Goal: Task Accomplishment & Management: Manage account settings

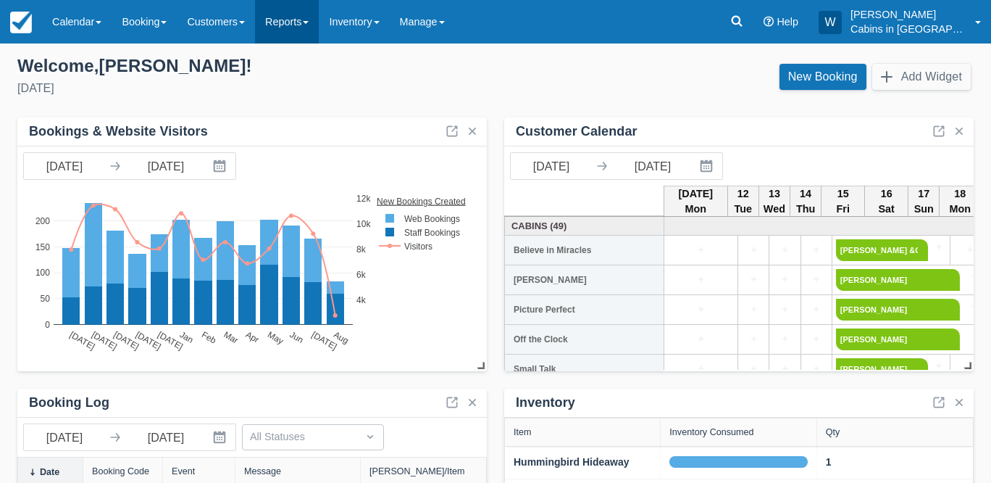
click at [319, 29] on link "Reports" at bounding box center [287, 21] width 64 height 43
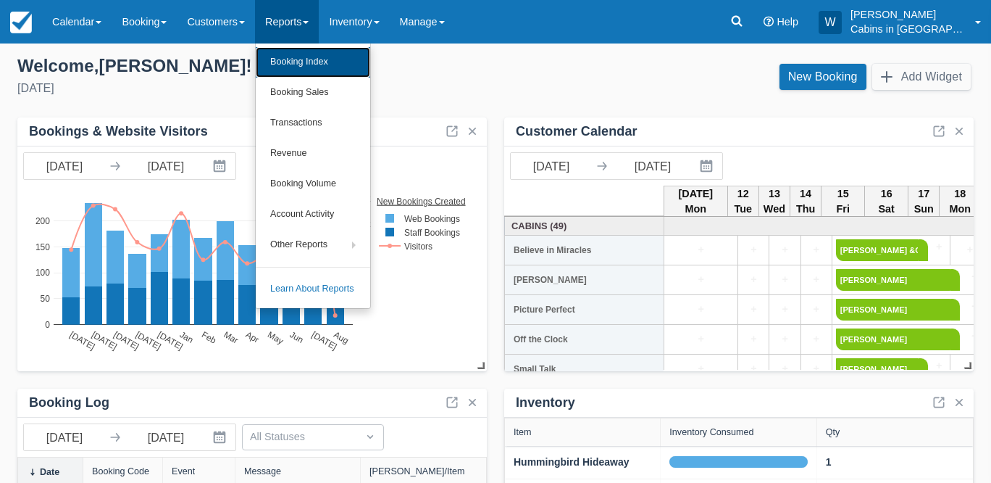
click at [318, 56] on link "Booking Index" at bounding box center [313, 62] width 114 height 30
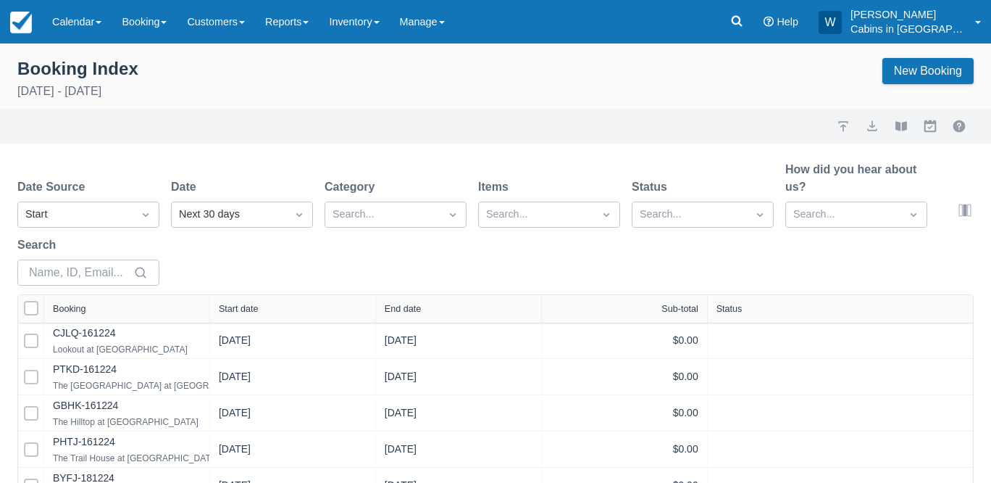
select select "25"
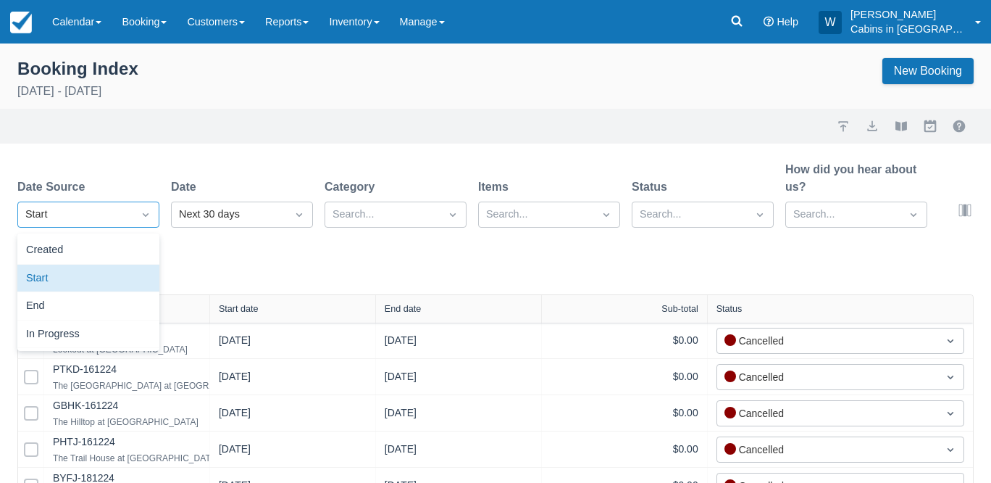
click at [112, 213] on div "Start" at bounding box center [75, 214] width 100 height 16
click at [104, 242] on div "Created" at bounding box center [88, 250] width 142 height 28
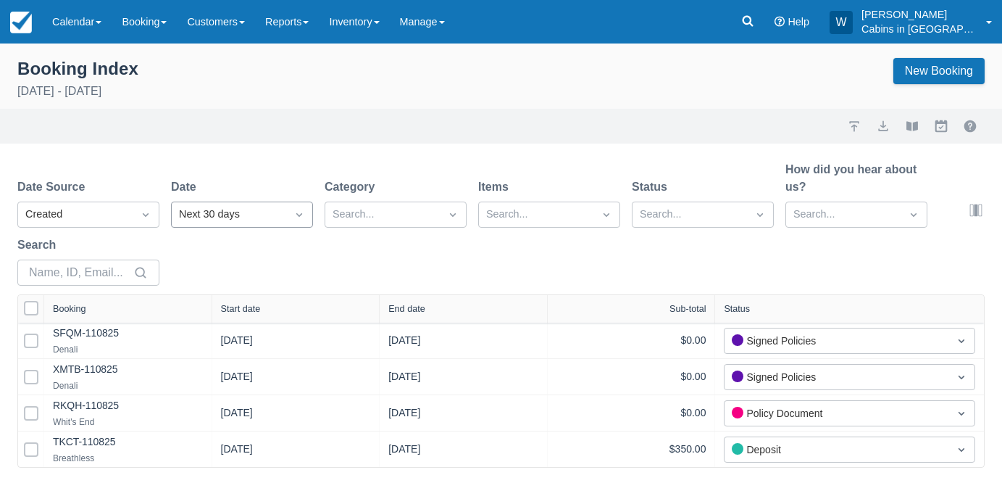
click at [222, 212] on div "Next 30 days" at bounding box center [229, 214] width 100 height 16
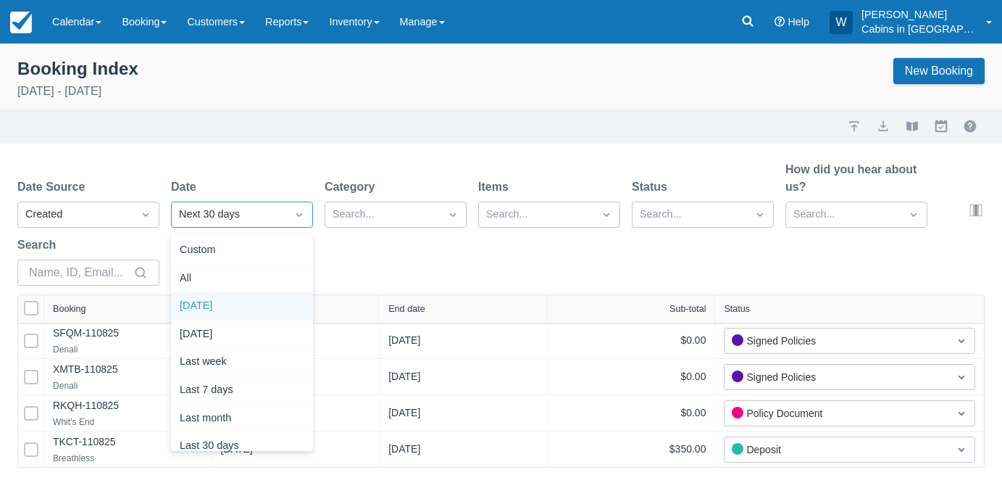
click at [206, 302] on div "Today" at bounding box center [242, 306] width 142 height 28
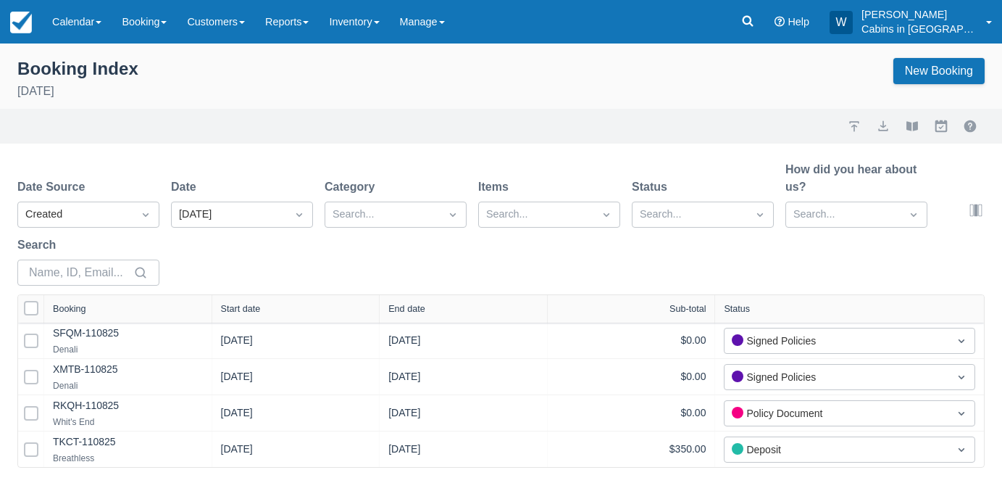
click at [273, 305] on div "Start date" at bounding box center [296, 309] width 150 height 10
click at [273, 305] on div "Start date" at bounding box center [255, 309] width 42 height 10
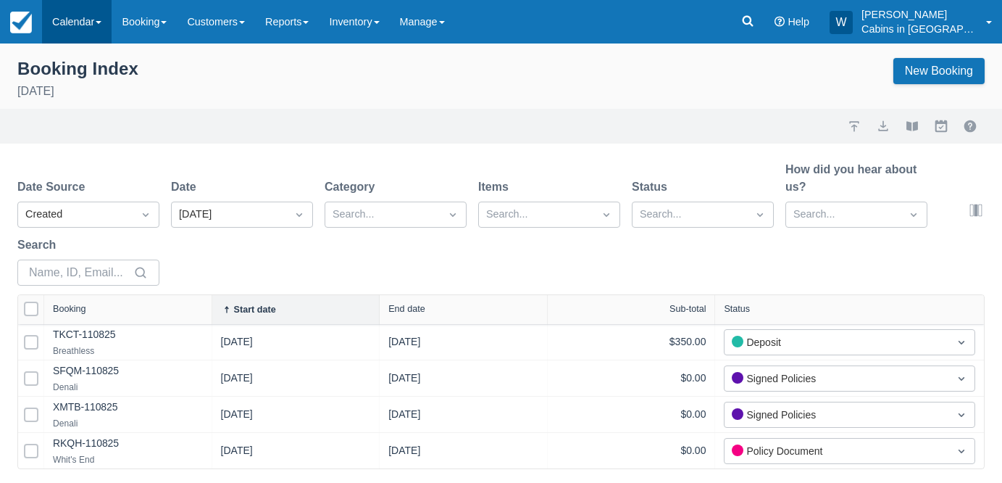
click at [103, 29] on link "Calendar" at bounding box center [77, 21] width 70 height 43
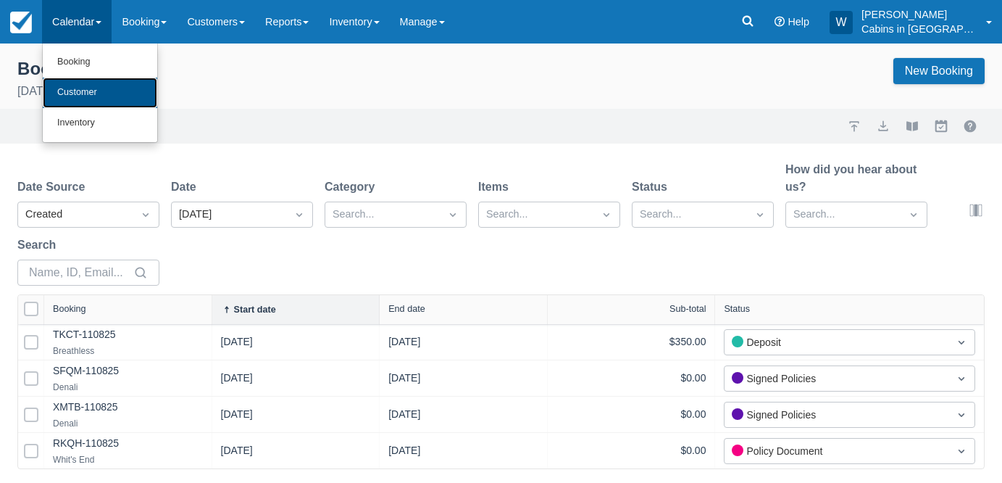
click at [99, 98] on link "Customer" at bounding box center [100, 93] width 114 height 30
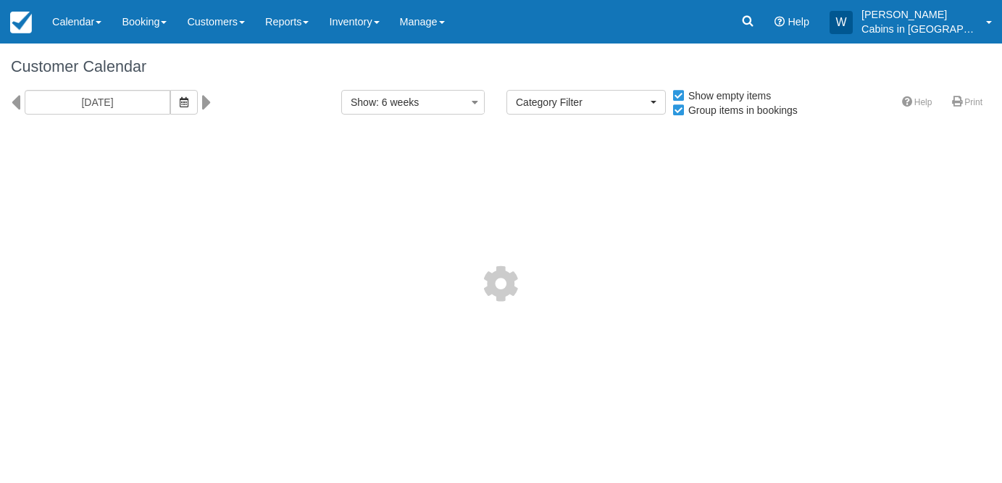
select select
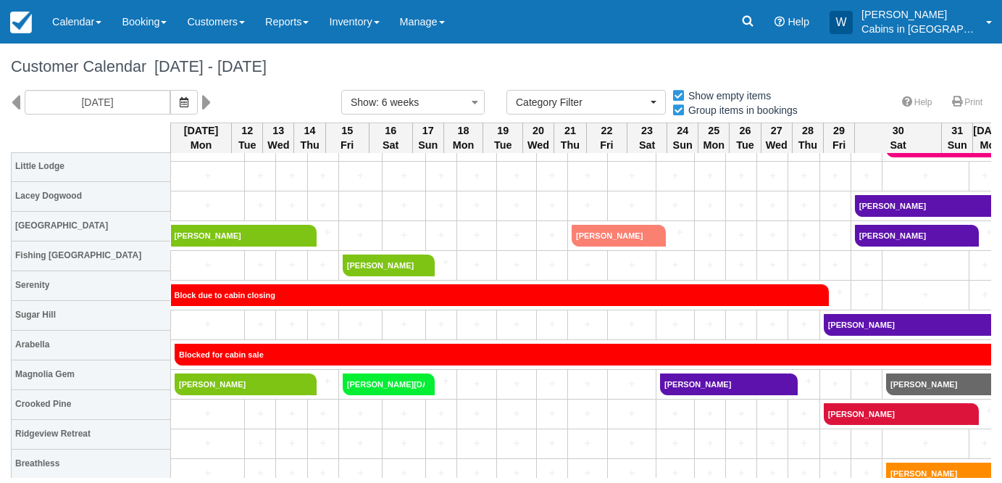
scroll to position [1001, 0]
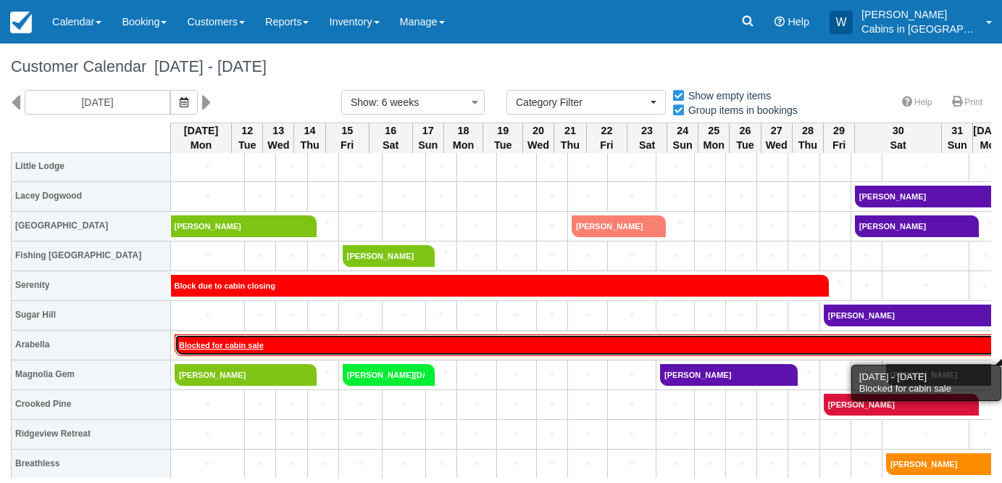
click at [327, 341] on link "Blocked for cabin sale" at bounding box center [1020, 345] width 1690 height 22
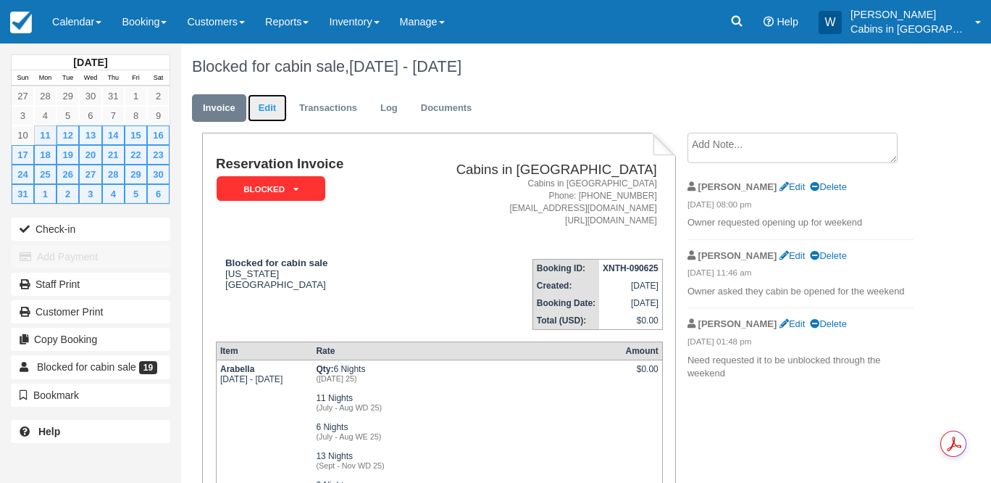
click at [262, 109] on link "Edit" at bounding box center [267, 108] width 39 height 28
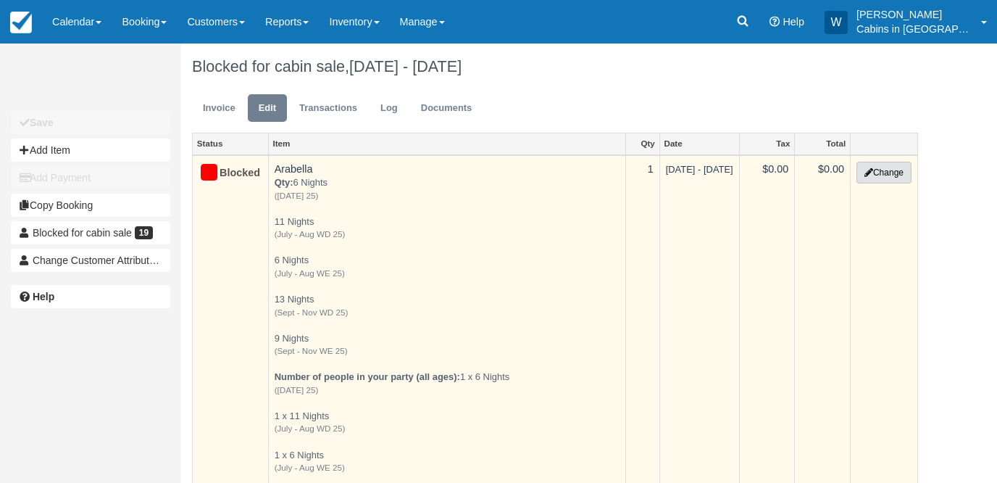
click at [885, 169] on button "Change" at bounding box center [883, 173] width 55 height 22
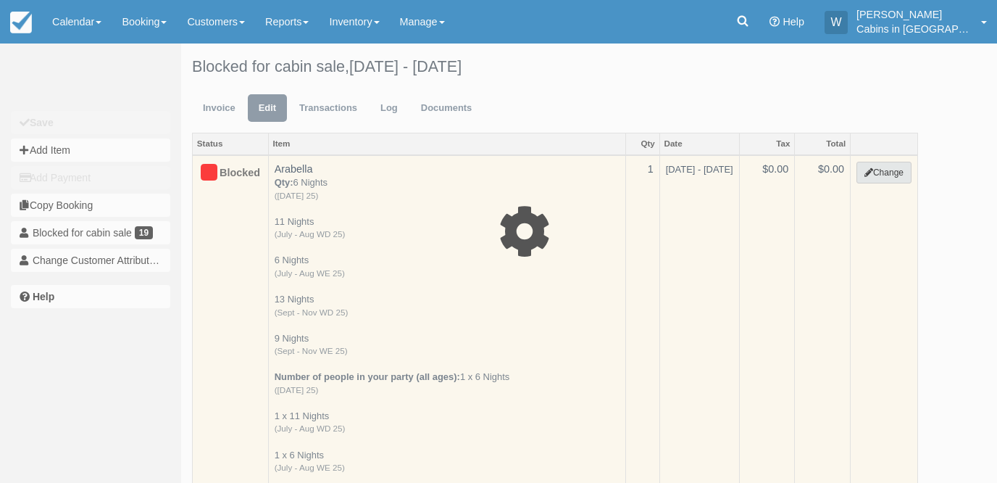
select select "1"
type input "0.00"
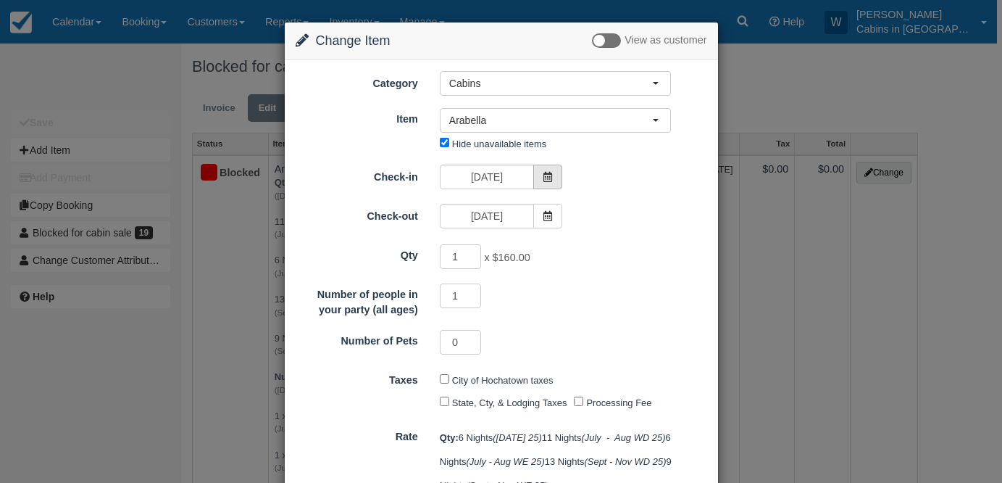
click at [548, 173] on icon at bounding box center [548, 177] width 10 height 10
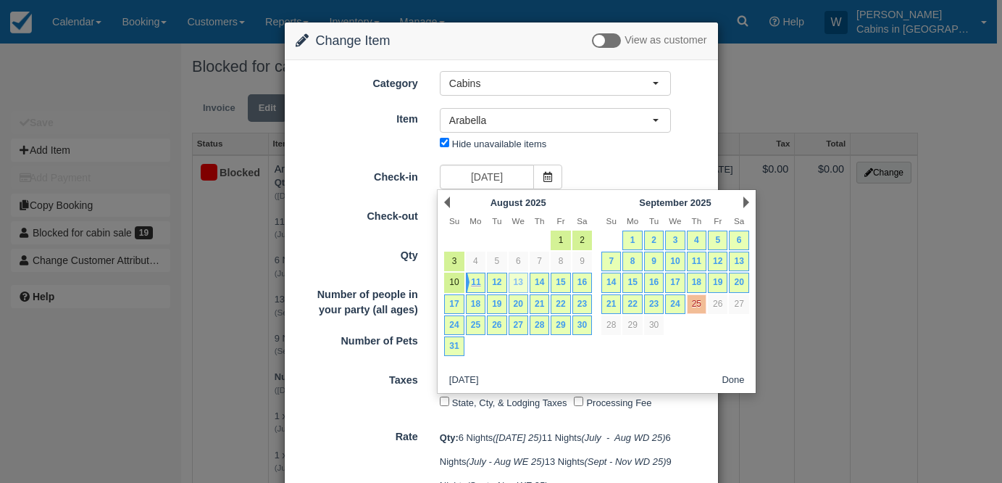
click at [520, 281] on link "13" at bounding box center [519, 282] width 20 height 20
type input "08/13/25"
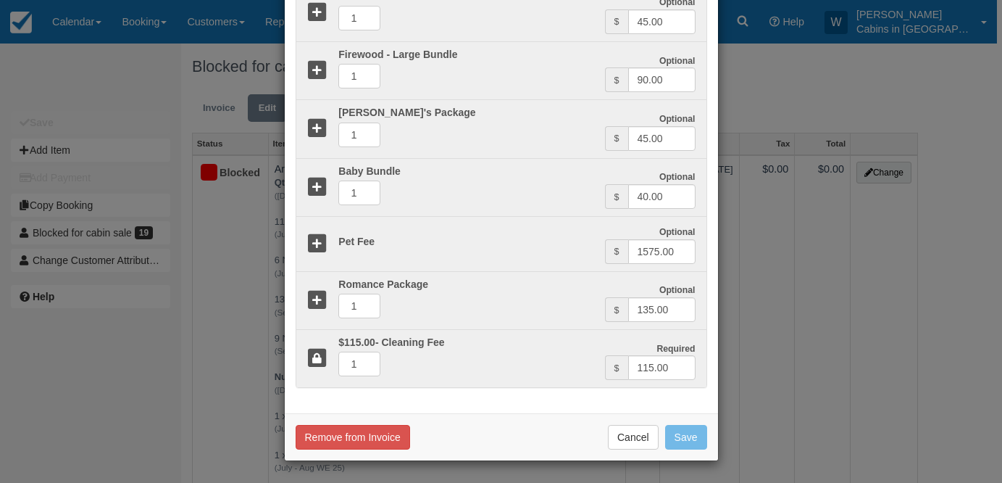
scroll to position [925, 0]
type input "7414.00"
click at [688, 439] on button "Save" at bounding box center [686, 437] width 42 height 25
checkbox input "false"
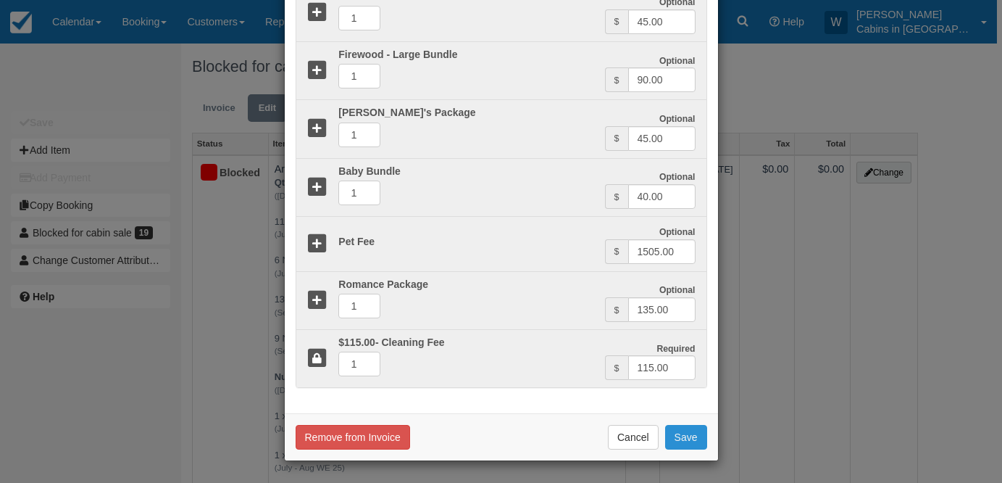
checkbox input "false"
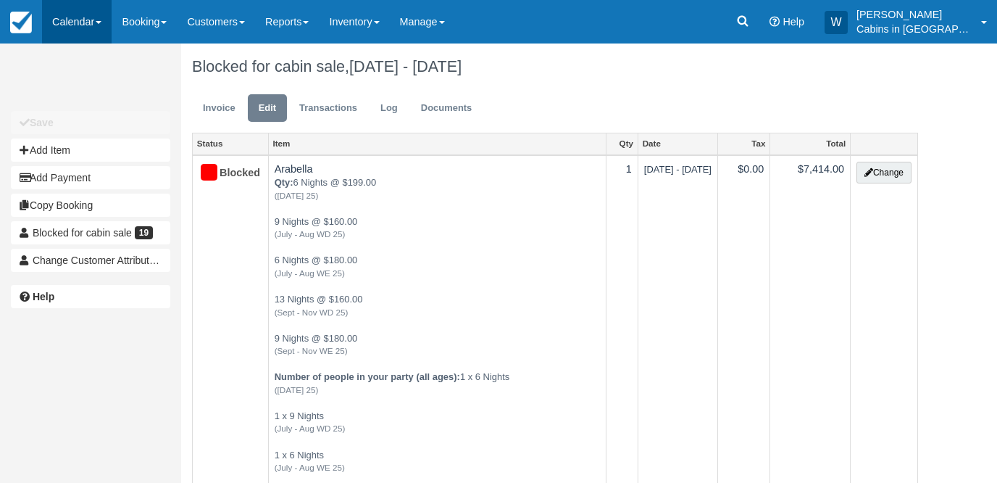
click at [99, 10] on link "Calendar" at bounding box center [77, 21] width 70 height 43
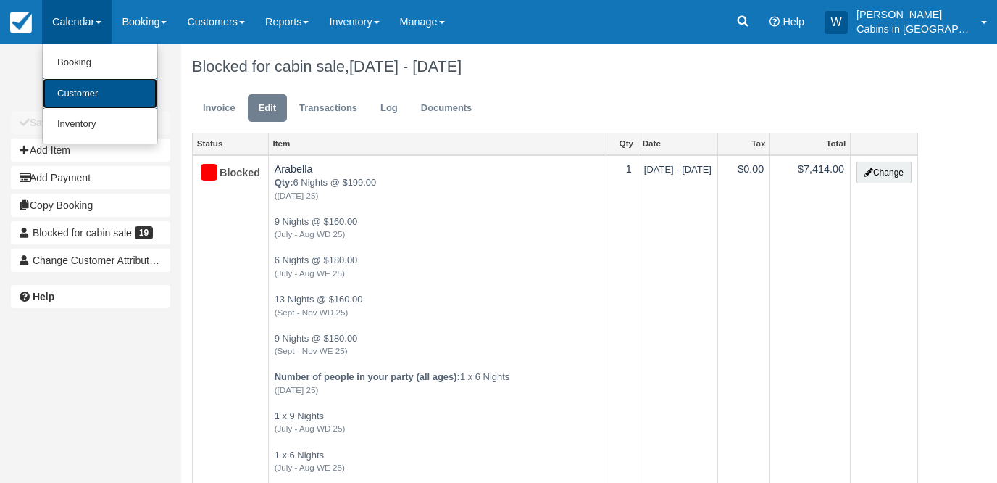
click at [107, 87] on link "Customer" at bounding box center [100, 93] width 114 height 31
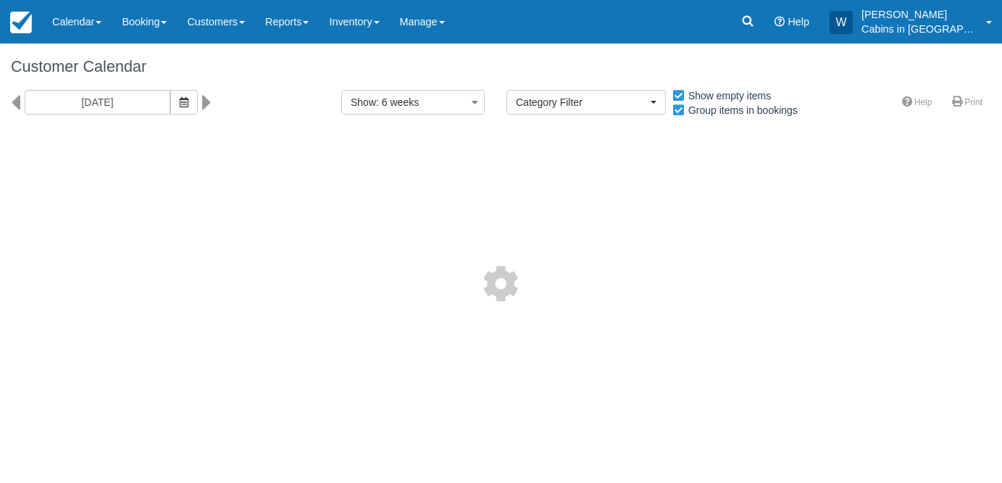
select select
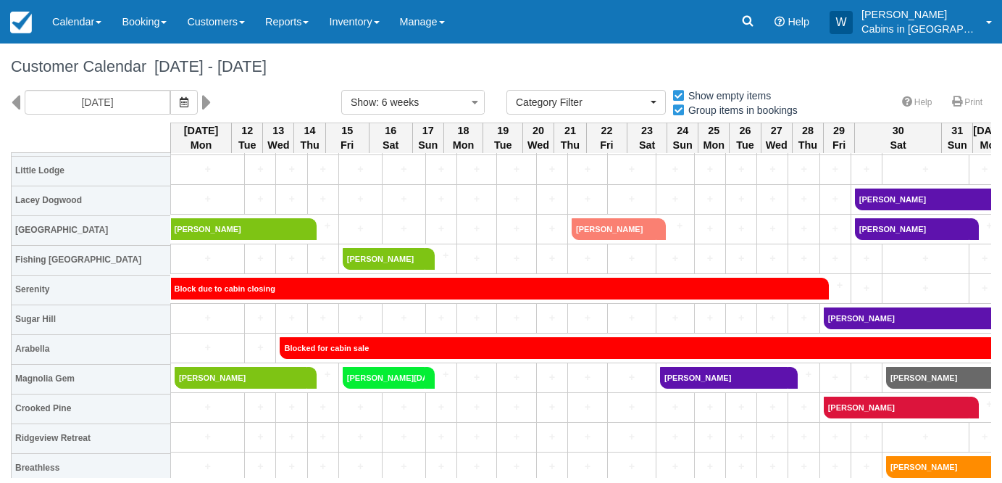
scroll to position [1001, 0]
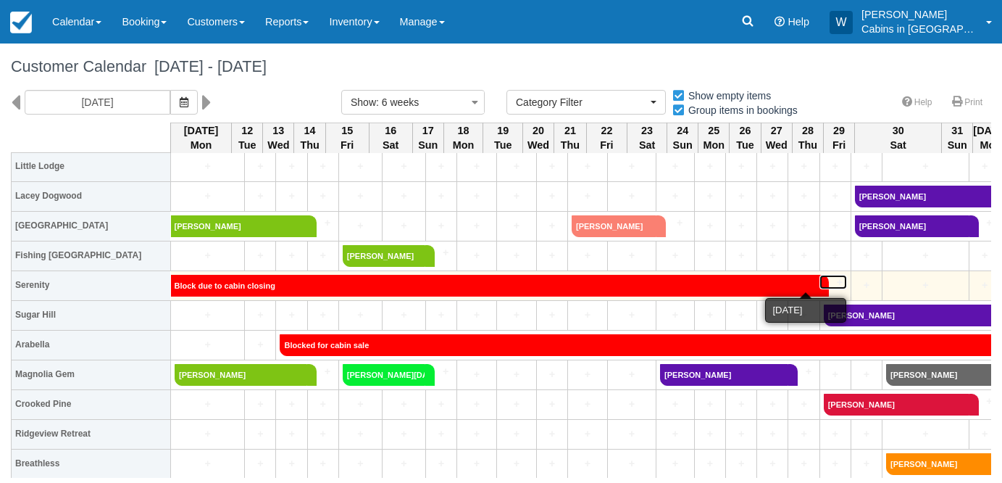
click at [819, 283] on link "+" at bounding box center [833, 282] width 28 height 15
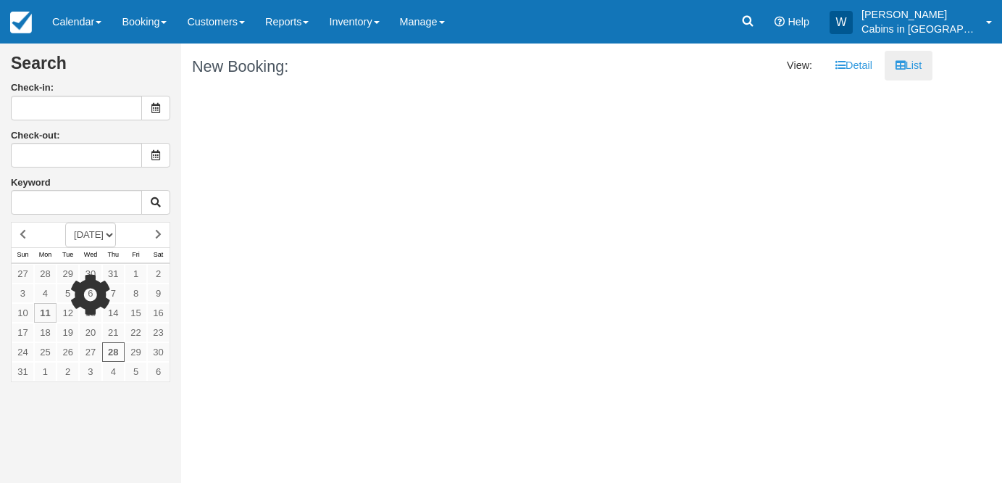
type input "[DATE]"
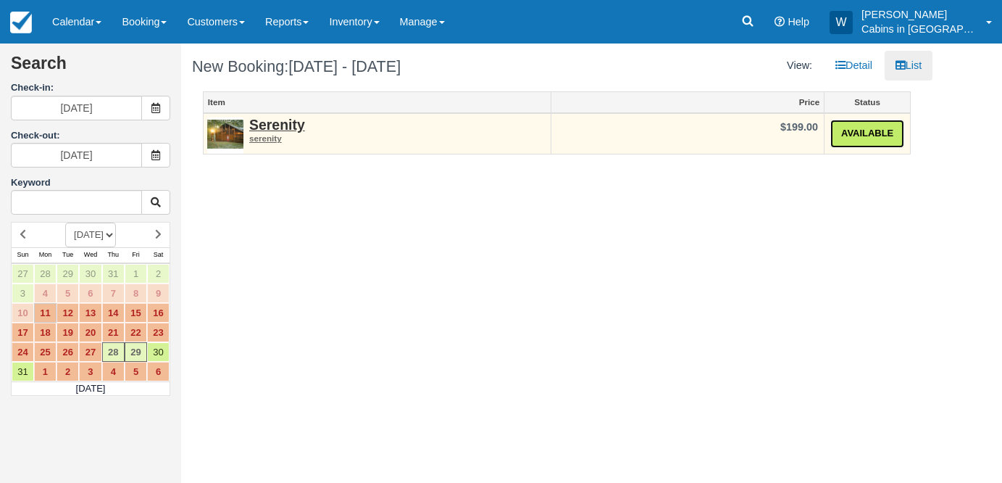
click at [876, 132] on link "Available" at bounding box center [867, 134] width 74 height 28
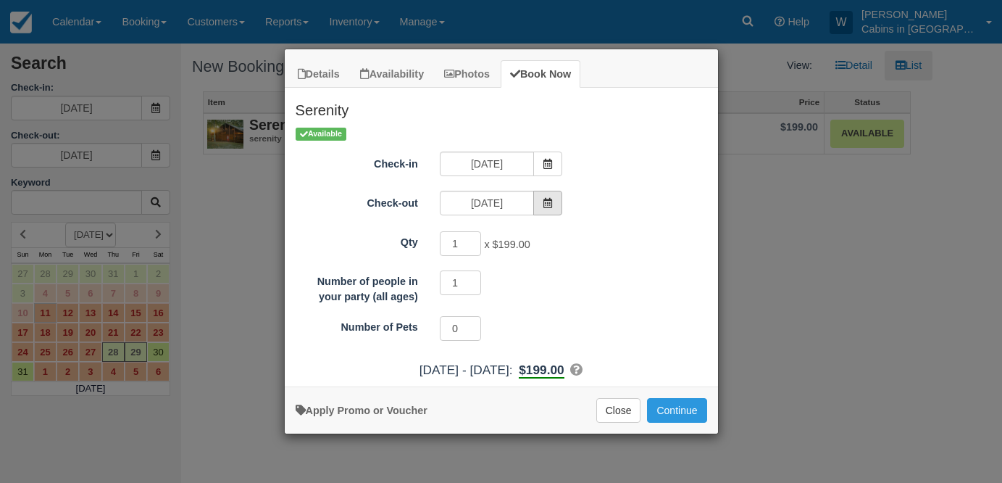
click at [554, 200] on span "Item Modal" at bounding box center [547, 203] width 29 height 25
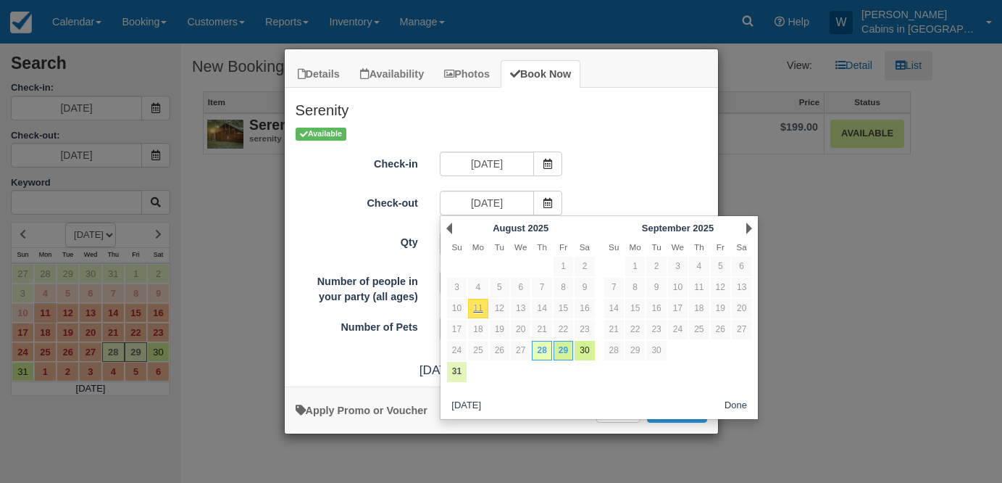
click at [459, 370] on link "31" at bounding box center [457, 372] width 20 height 20
type input "[DATE]"
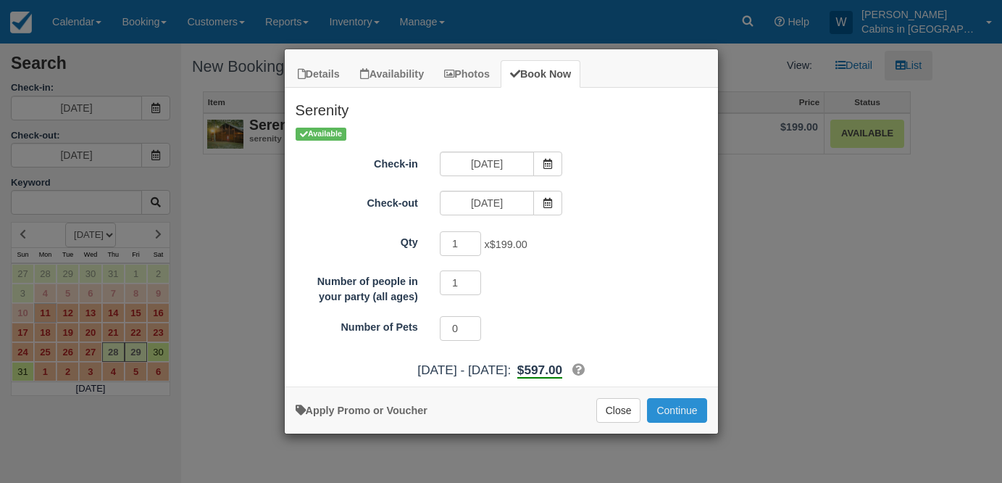
click at [684, 409] on button "Continue" at bounding box center [676, 410] width 59 height 25
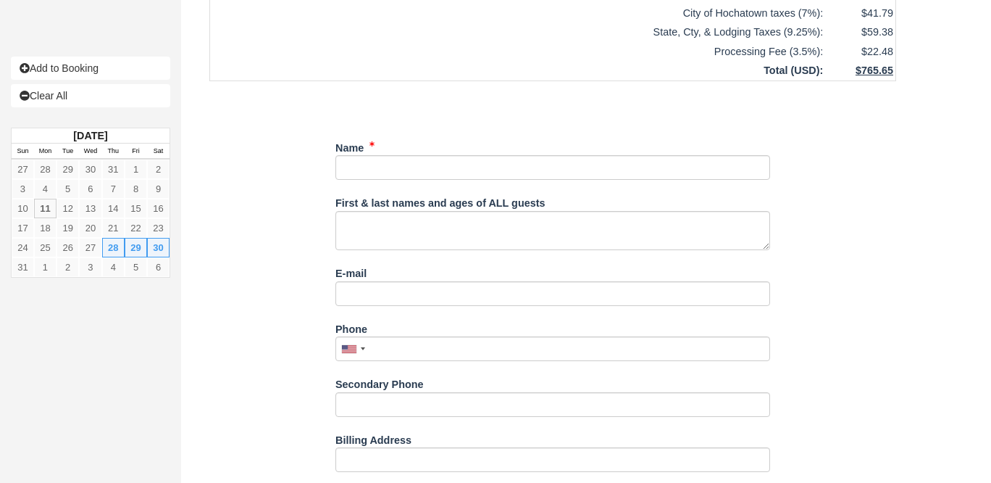
scroll to position [569, 0]
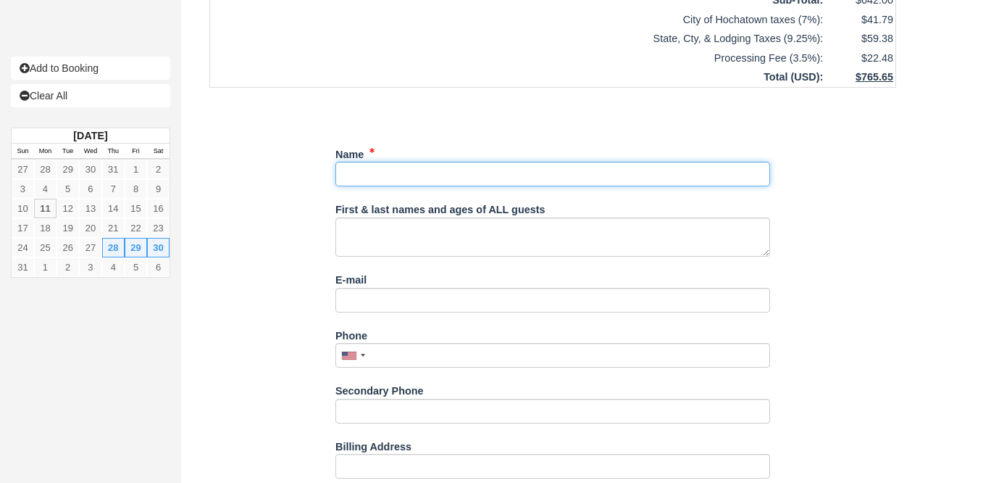
click at [377, 172] on input "Name" at bounding box center [552, 174] width 435 height 25
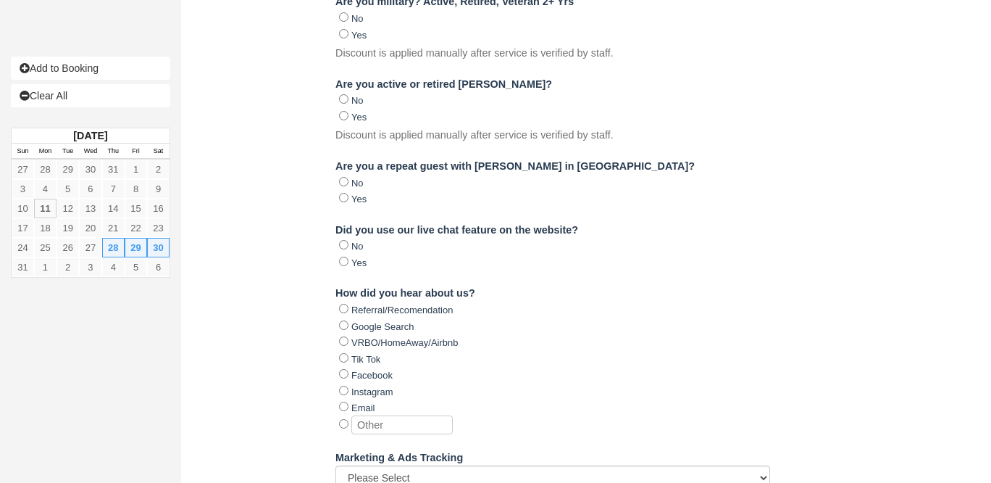
scroll to position [1494, 0]
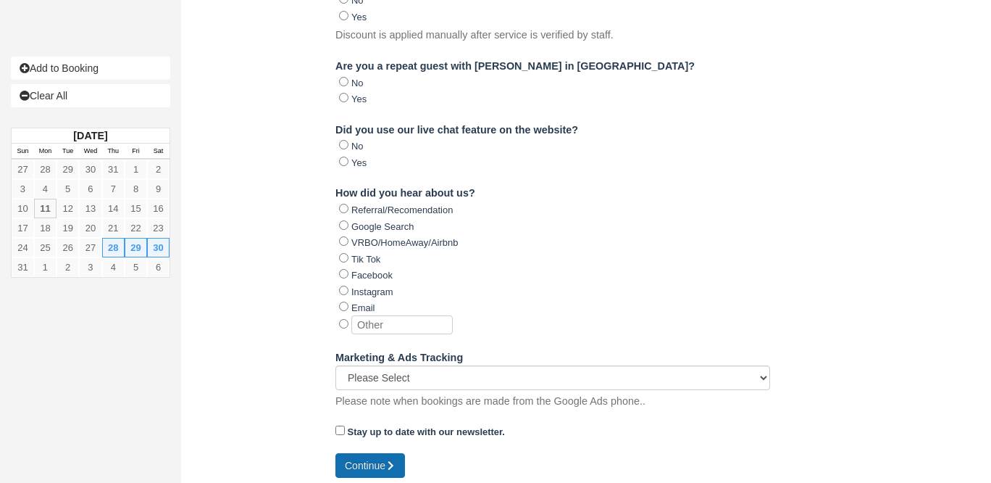
type input "SOLD"
click at [383, 453] on button "Continue" at bounding box center [370, 465] width 70 height 25
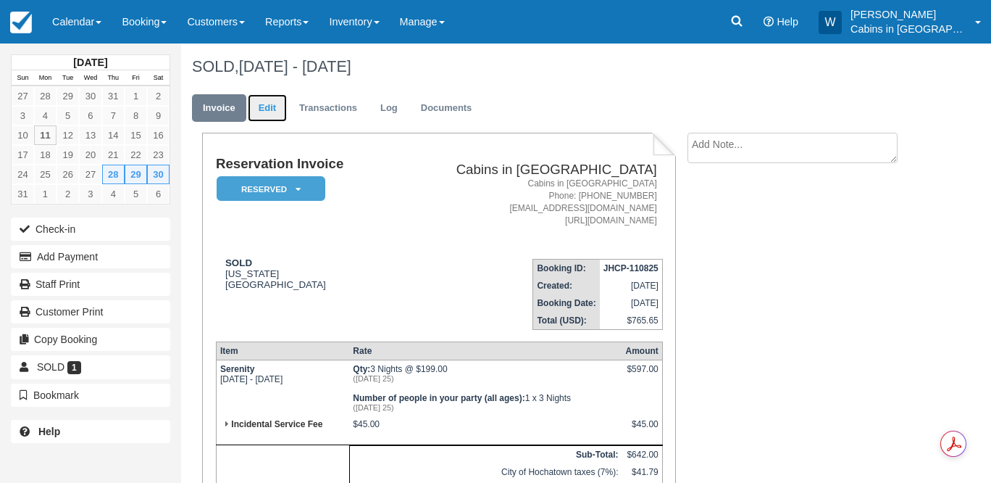
click at [274, 108] on link "Edit" at bounding box center [267, 108] width 39 height 28
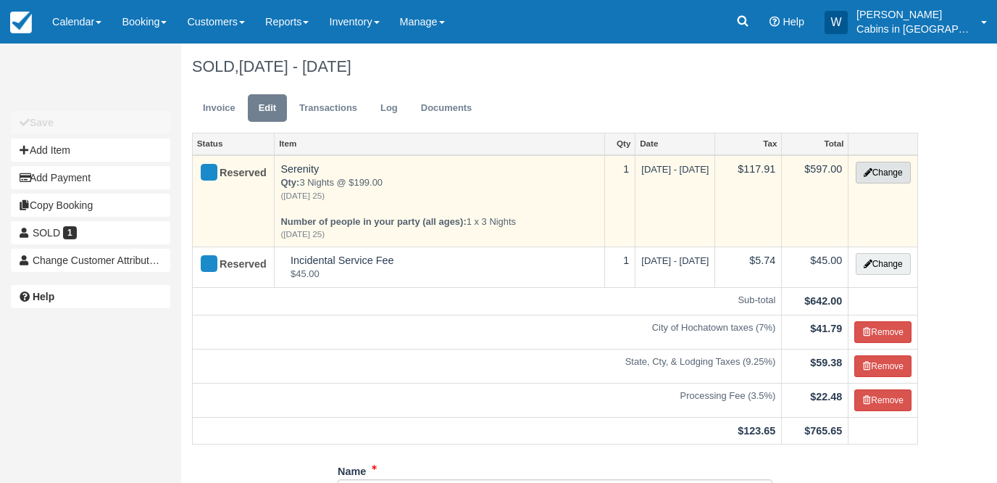
click at [870, 178] on button "Change" at bounding box center [883, 173] width 55 height 22
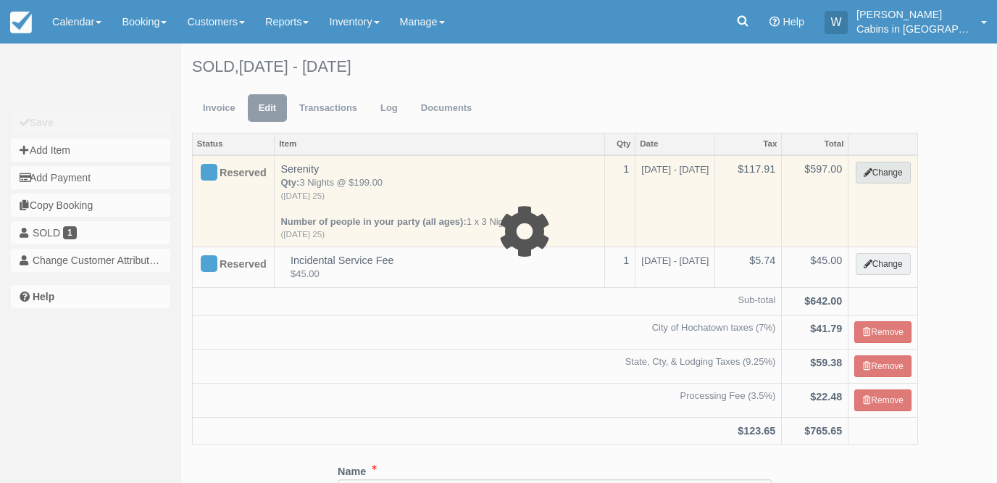
select select "1"
type input "597.00"
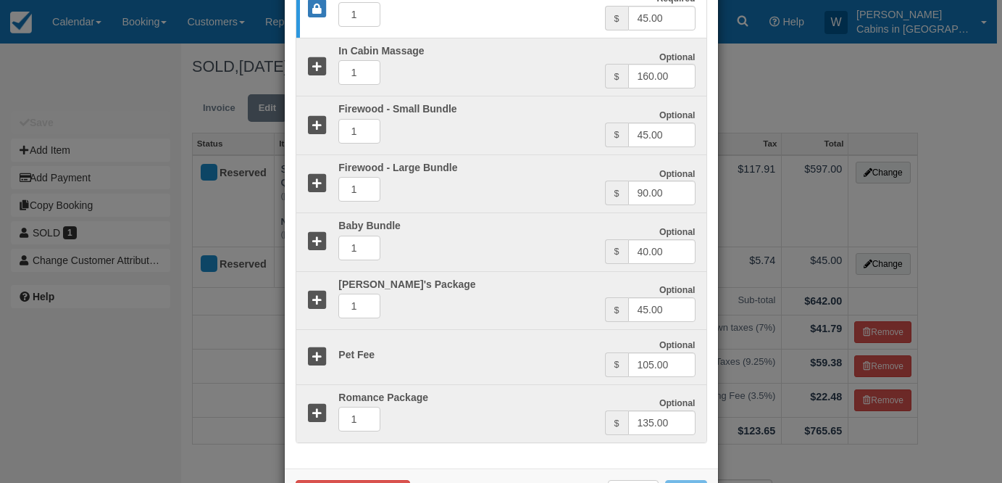
scroll to position [675, 0]
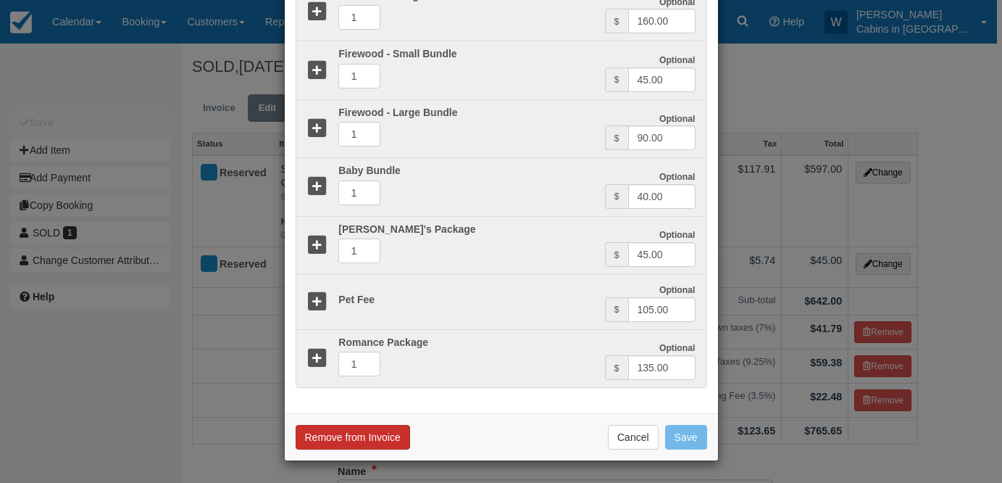
click at [370, 429] on button "Remove from Invoice" at bounding box center [353, 437] width 114 height 25
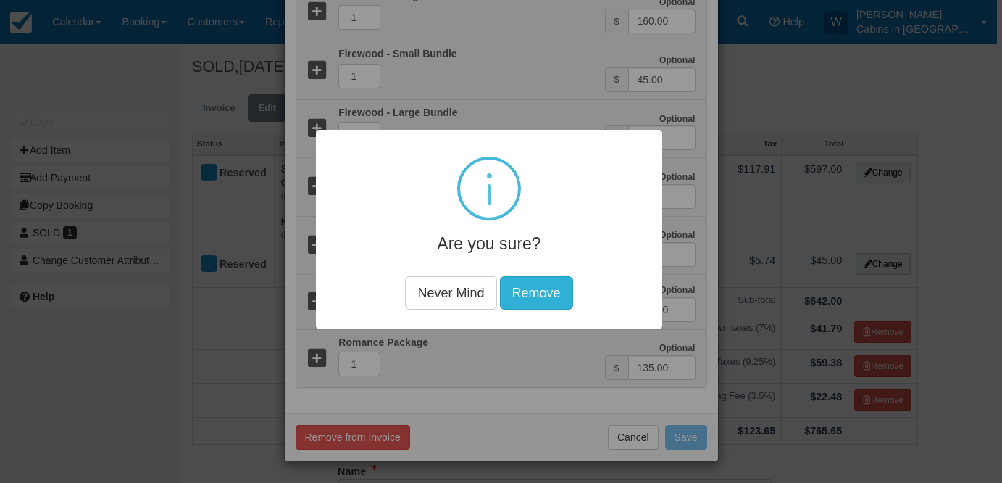
click at [541, 299] on button "Remove" at bounding box center [535, 292] width 73 height 33
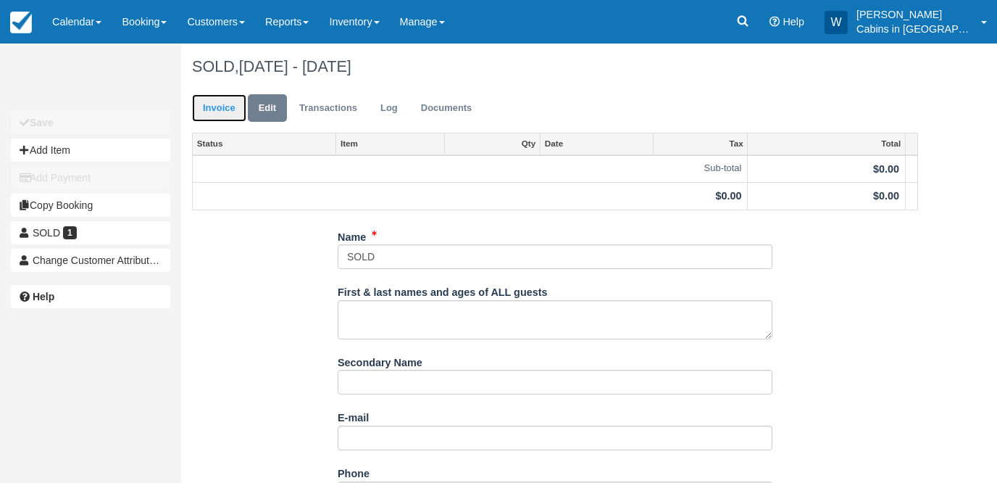
click at [228, 100] on link "Invoice" at bounding box center [219, 108] width 54 height 28
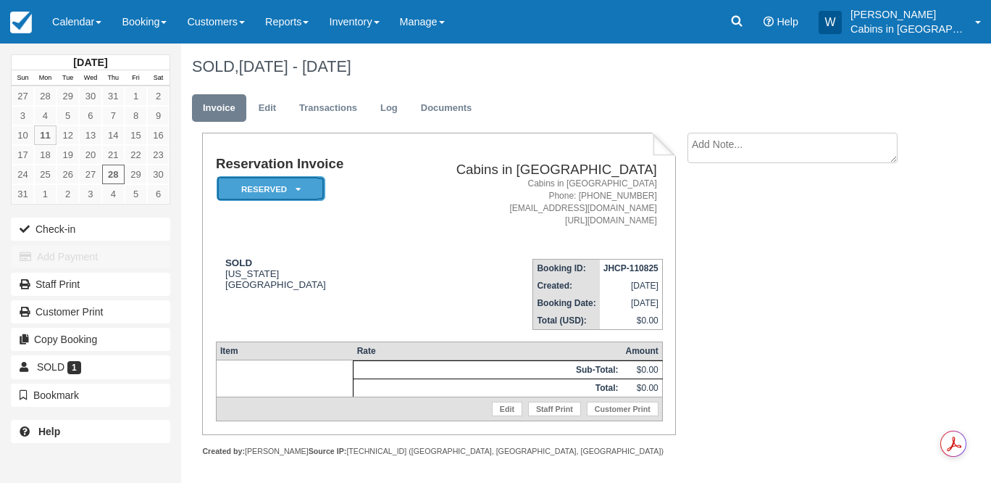
click at [303, 185] on em "Reserved" at bounding box center [271, 188] width 109 height 25
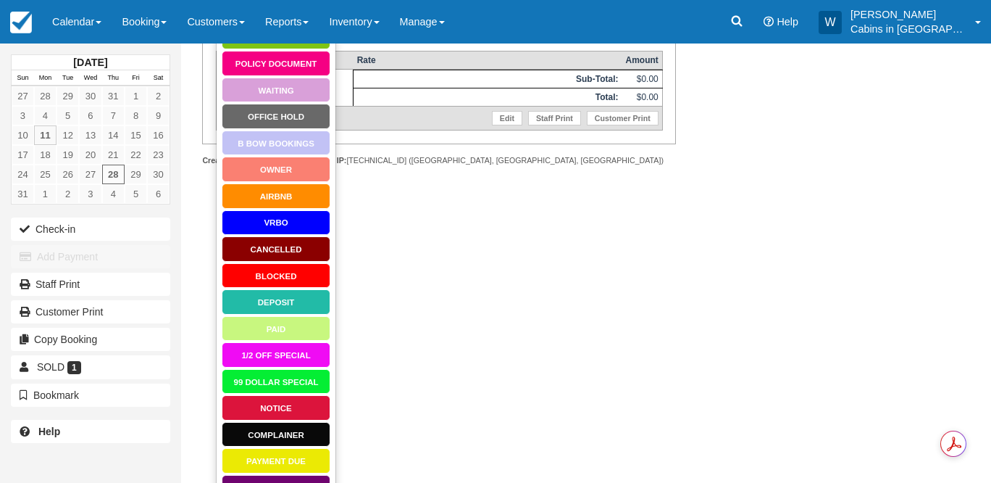
scroll to position [302, 0]
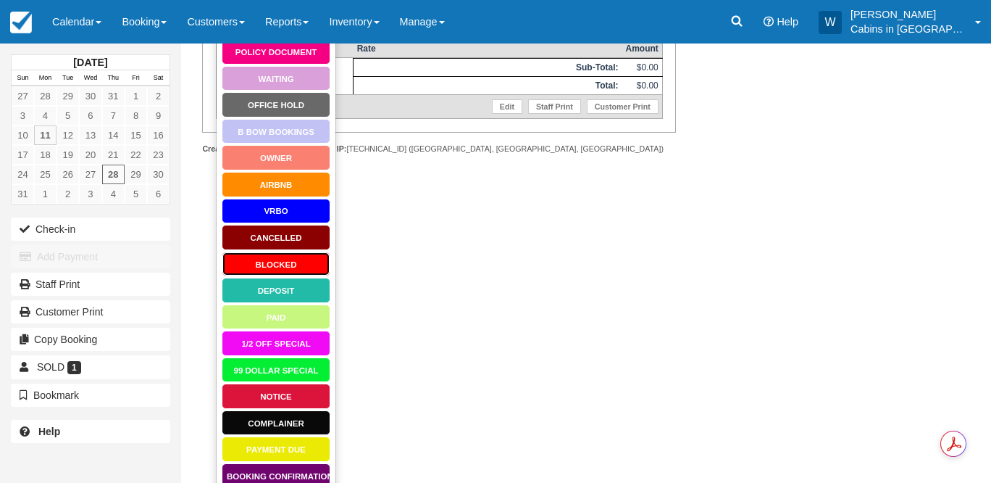
click at [285, 256] on link "Blocked" at bounding box center [276, 263] width 109 height 25
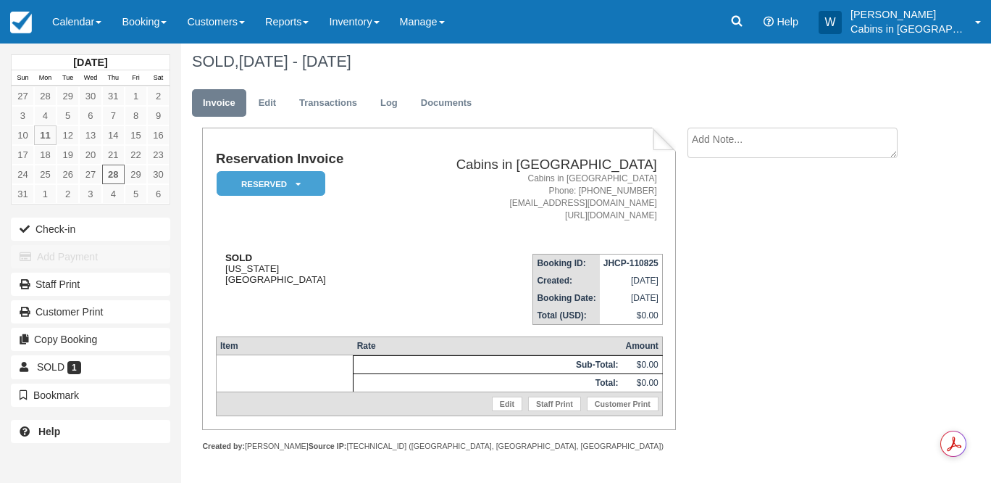
scroll to position [10, 0]
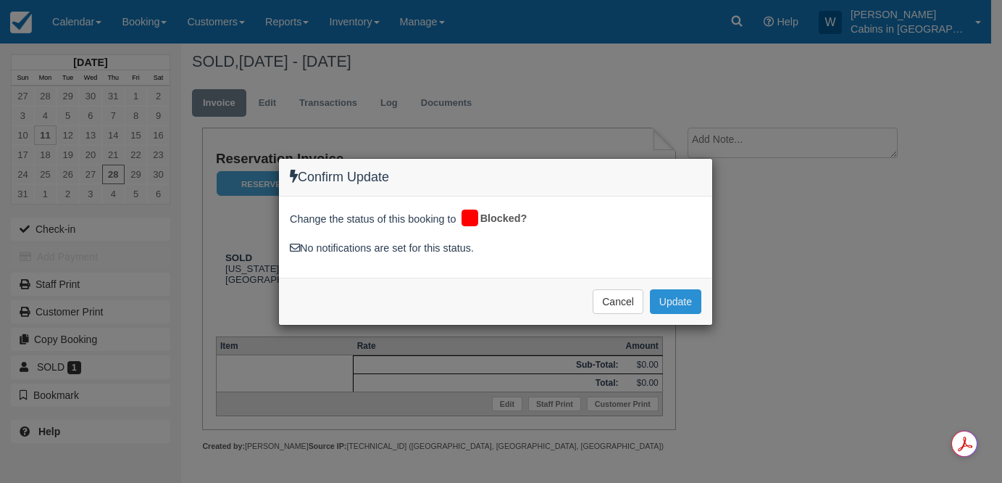
click at [675, 301] on button "Update" at bounding box center [675, 301] width 51 height 25
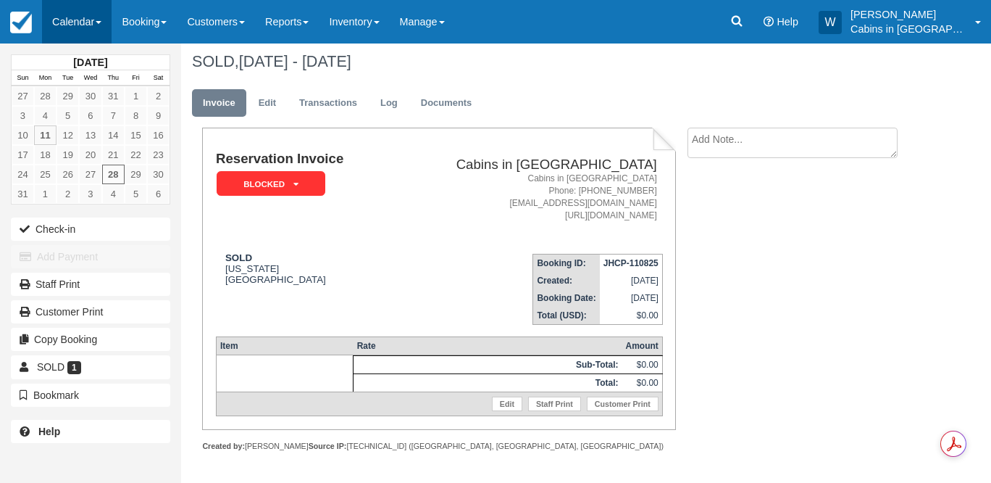
click at [91, 24] on link "Calendar" at bounding box center [77, 21] width 70 height 43
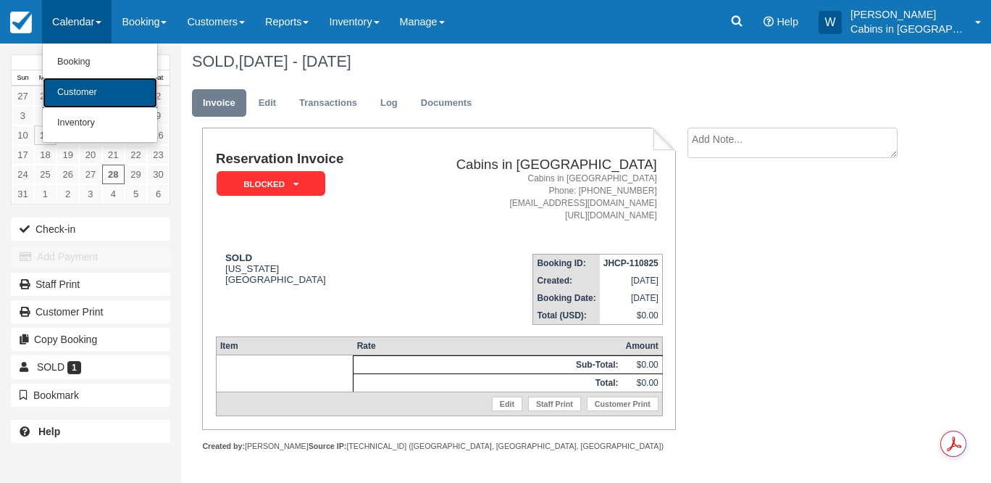
click at [89, 93] on link "Customer" at bounding box center [100, 93] width 114 height 30
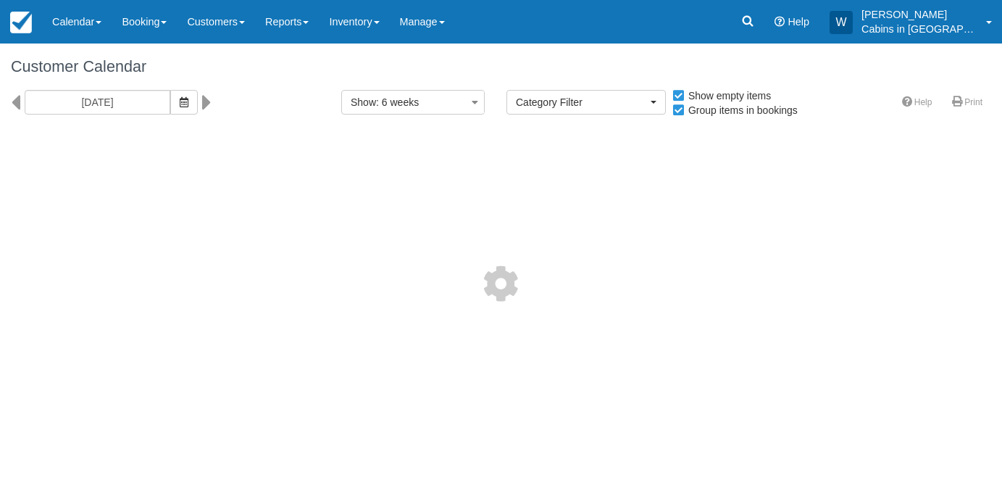
select select
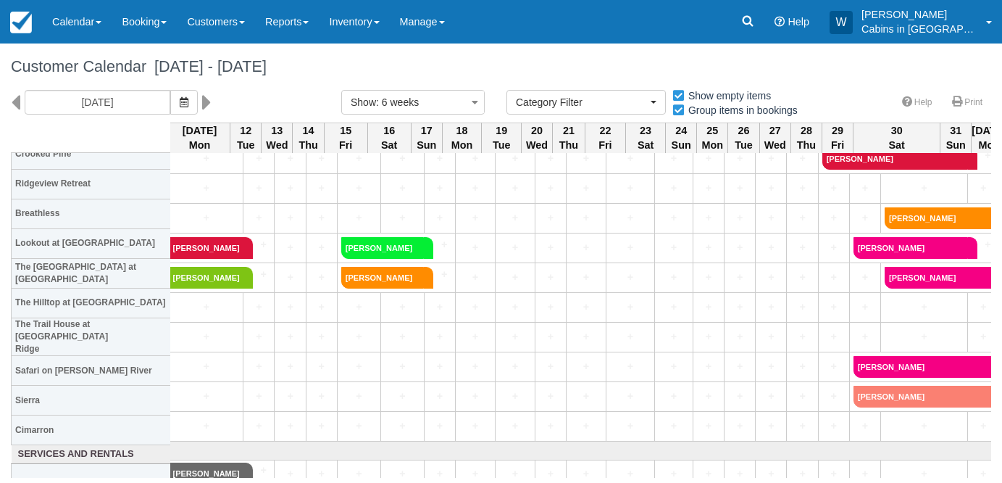
scroll to position [1251, 1]
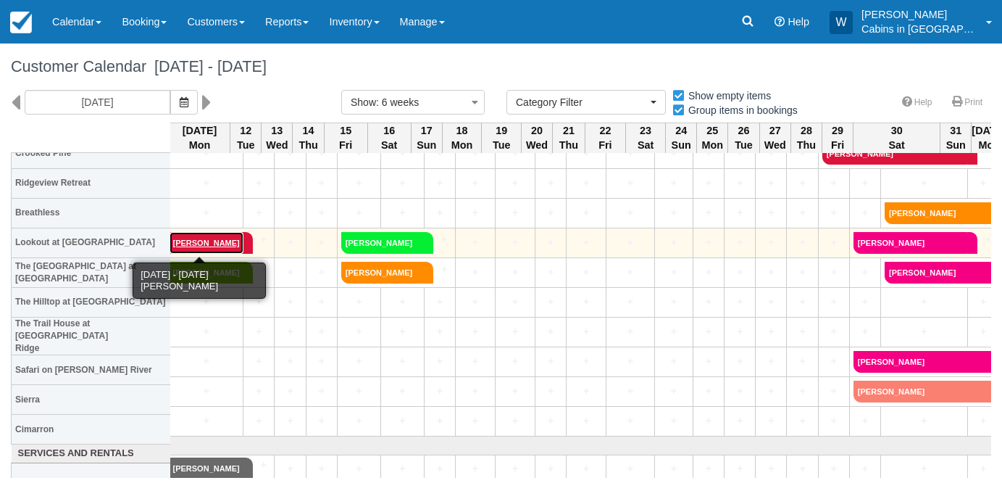
click at [197, 241] on link "[PERSON_NAME]" at bounding box center [207, 243] width 74 height 22
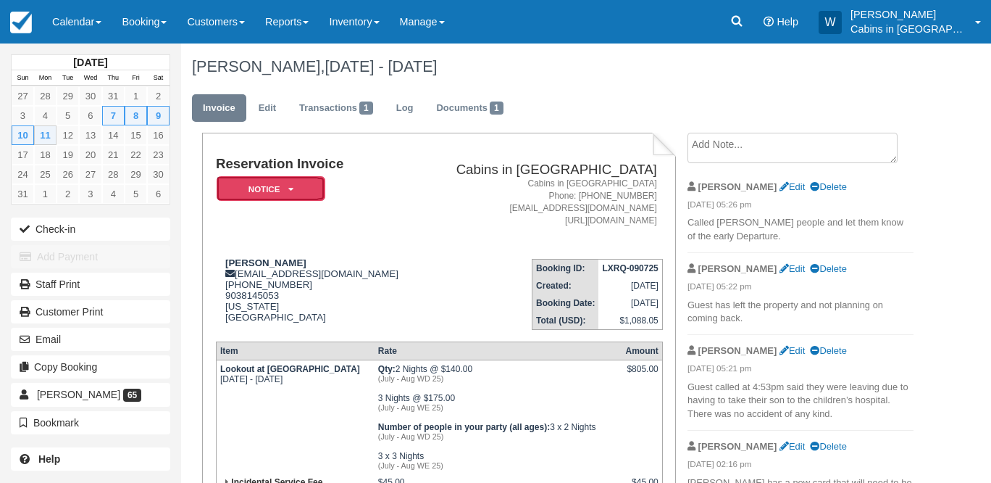
click at [296, 181] on em "Notice" at bounding box center [271, 188] width 109 height 25
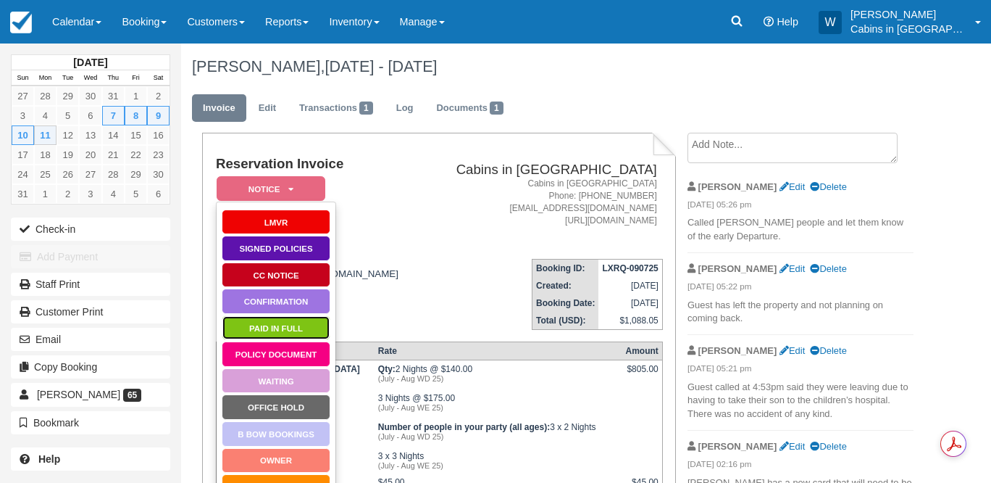
click at [271, 327] on link "Paid in Full" at bounding box center [276, 327] width 109 height 25
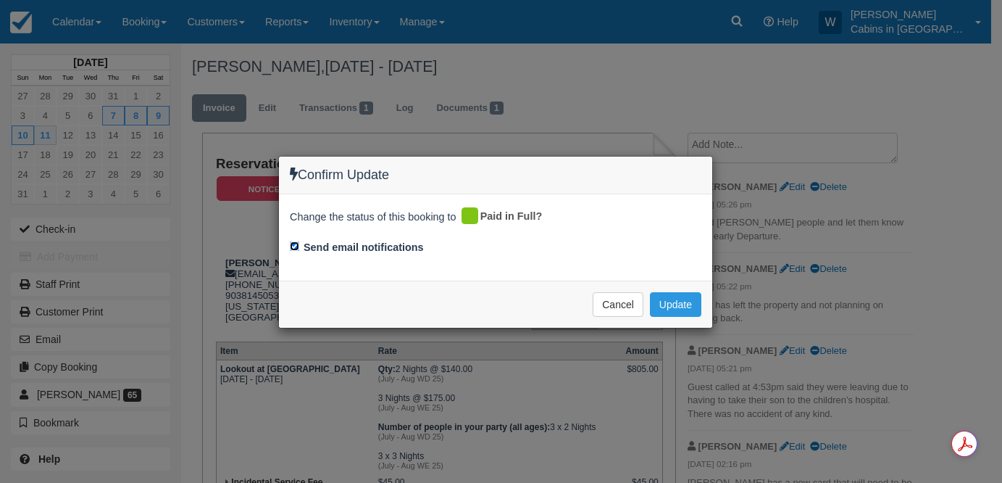
click at [293, 249] on input "Send email notifications" at bounding box center [294, 245] width 9 height 9
checkbox input "false"
click at [680, 306] on button "Update" at bounding box center [675, 304] width 51 height 25
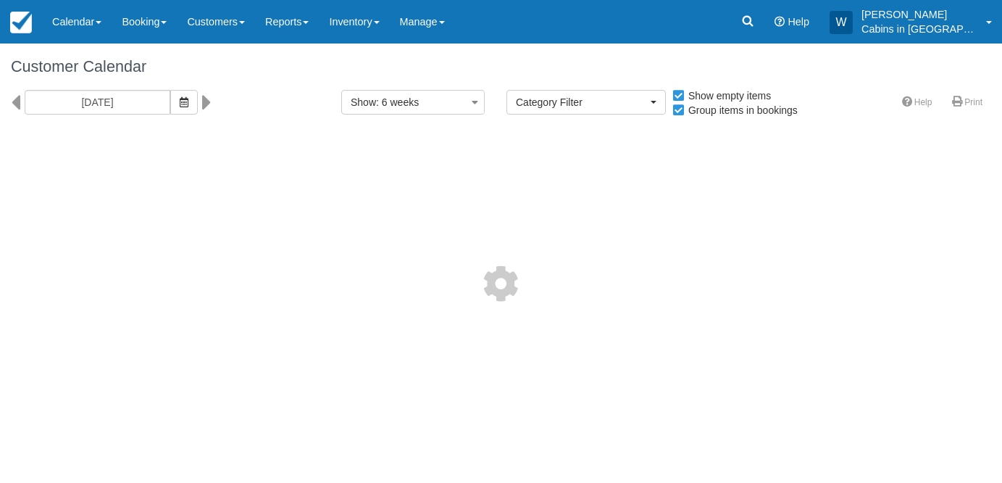
select select
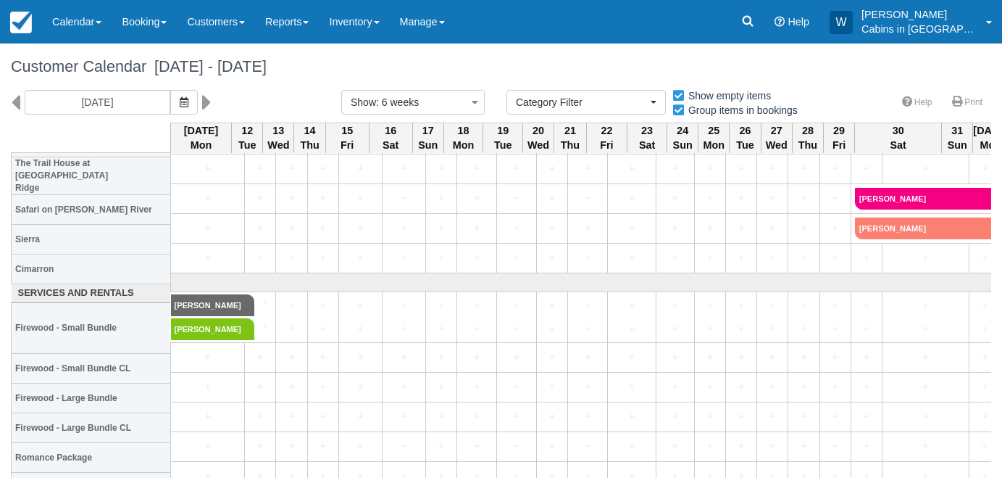
scroll to position [1418, 0]
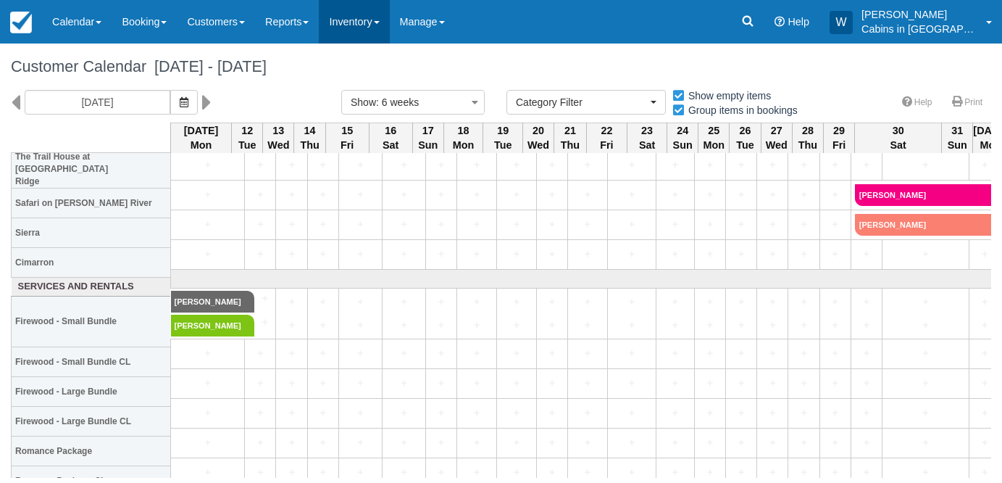
click at [380, 22] on span at bounding box center [377, 22] width 6 height 3
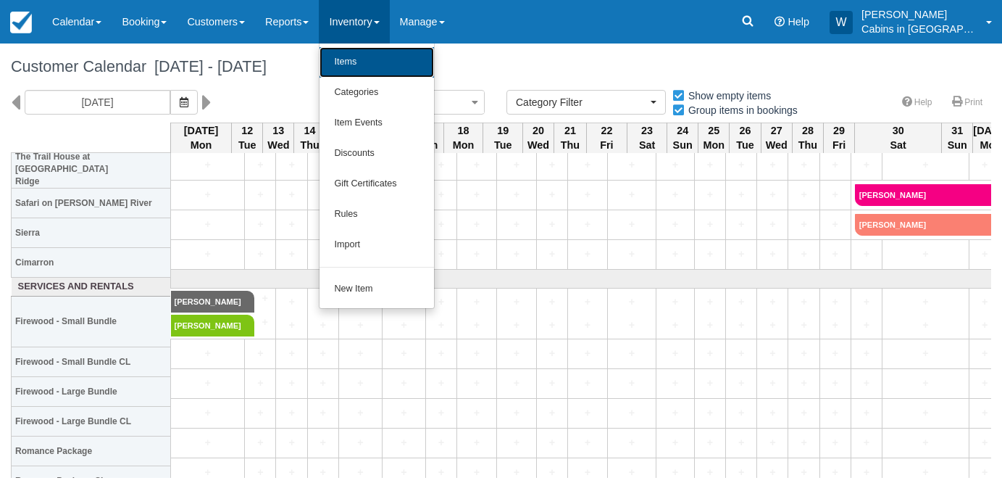
click at [374, 57] on link "Items" at bounding box center [377, 62] width 114 height 30
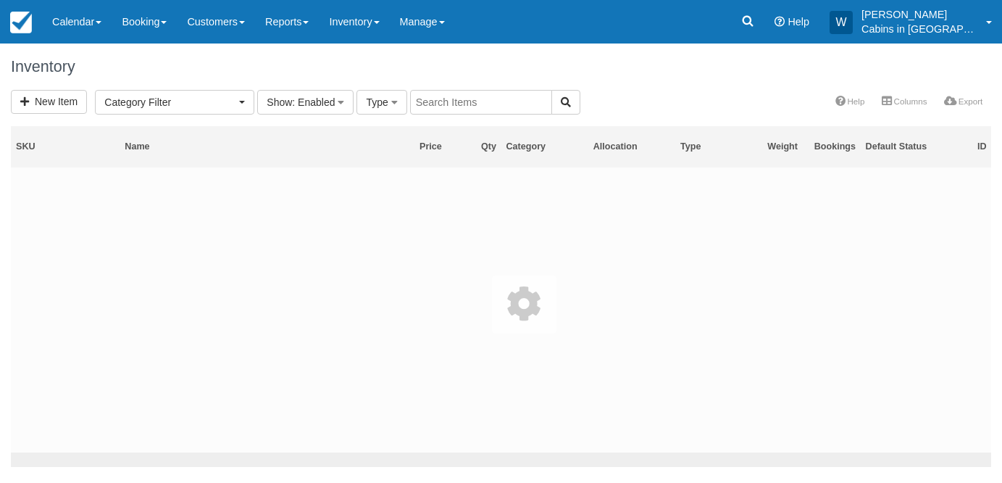
select select
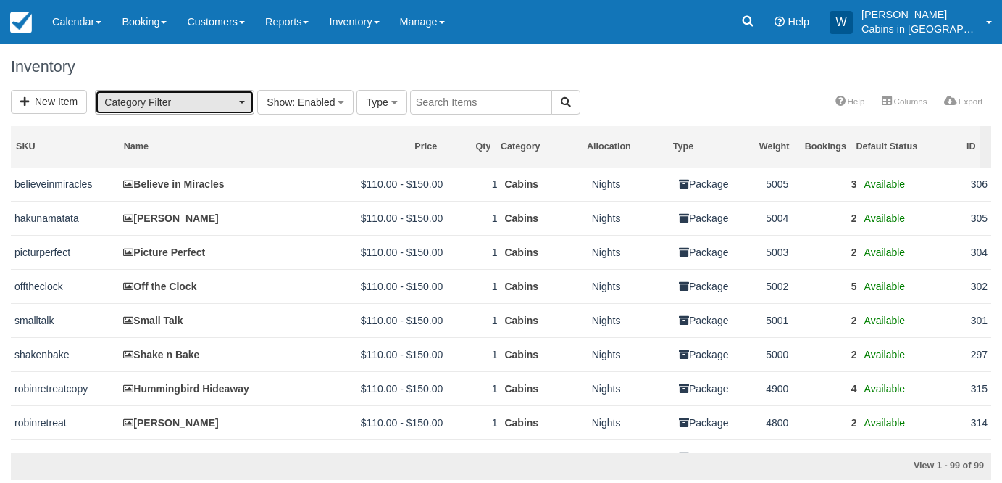
click at [249, 98] on button "Category Filter" at bounding box center [174, 102] width 159 height 25
